Goal: Information Seeking & Learning: Learn about a topic

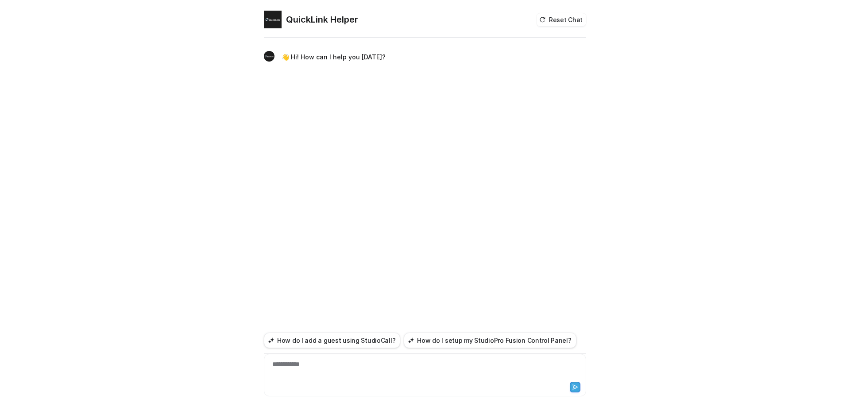
click at [221, 115] on div "**********" at bounding box center [425, 370] width 318 height 20
click at [221, 115] on icon at bounding box center [575, 387] width 6 height 6
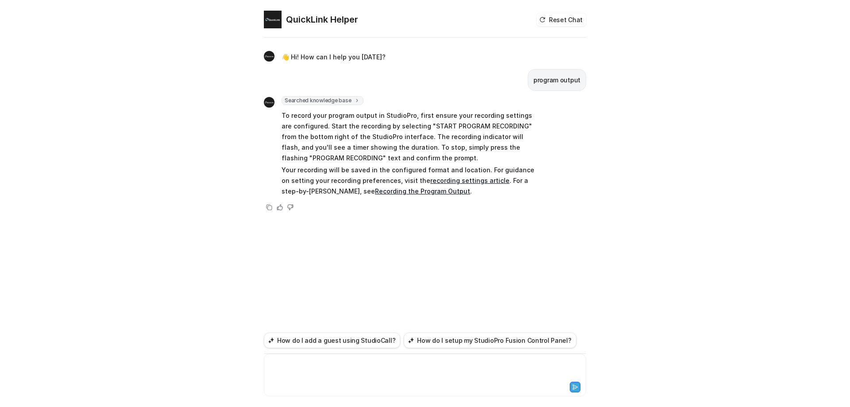
click at [221, 115] on div at bounding box center [425, 370] width 318 height 20
click at [221, 115] on icon at bounding box center [575, 387] width 6 height 6
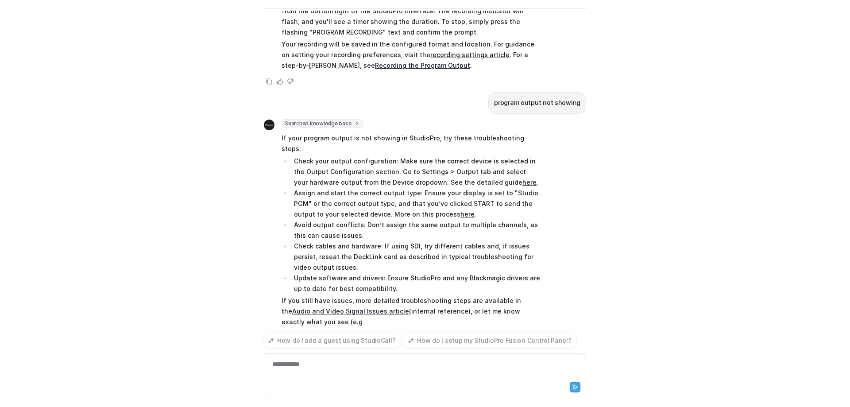
scroll to position [108, 0]
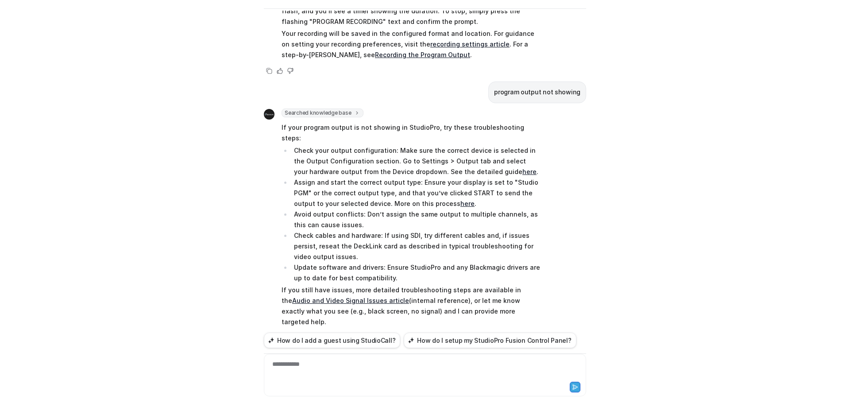
click at [221, 115] on link "here" at bounding box center [530, 172] width 14 height 8
click at [221, 115] on link "here" at bounding box center [468, 204] width 14 height 8
click at [221, 115] on link "Audio and Video Signal Issues article" at bounding box center [350, 301] width 117 height 8
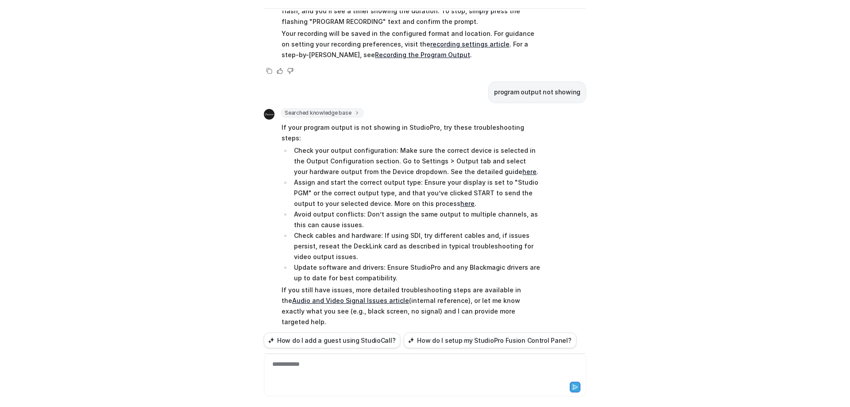
click at [221, 115] on link "here" at bounding box center [468, 204] width 14 height 8
click at [221, 115] on link "here" at bounding box center [530, 172] width 14 height 8
